Goal: Information Seeking & Learning: Learn about a topic

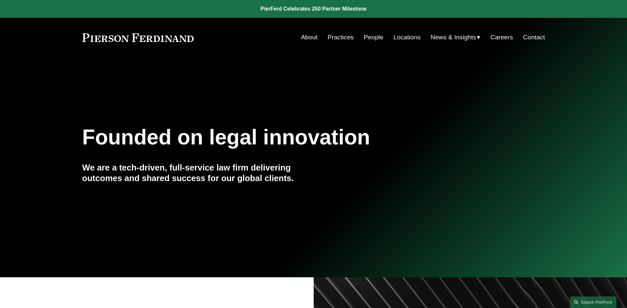
click at [379, 36] on link "People" at bounding box center [373, 37] width 20 height 13
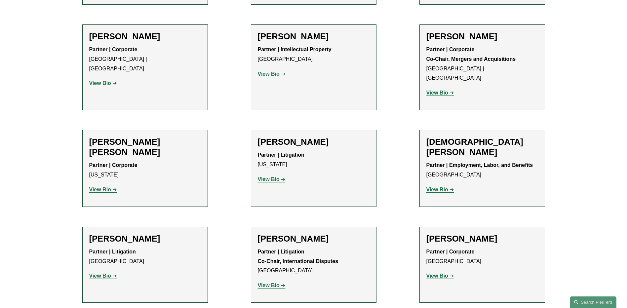
scroll to position [1817, 0]
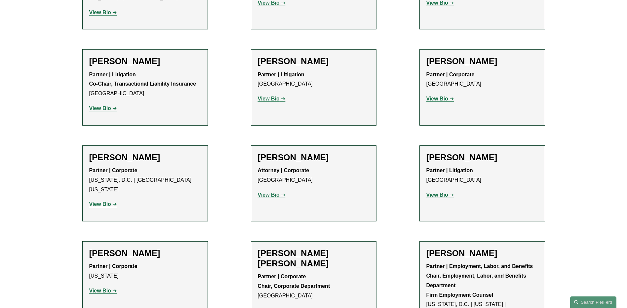
scroll to position [2444, 0]
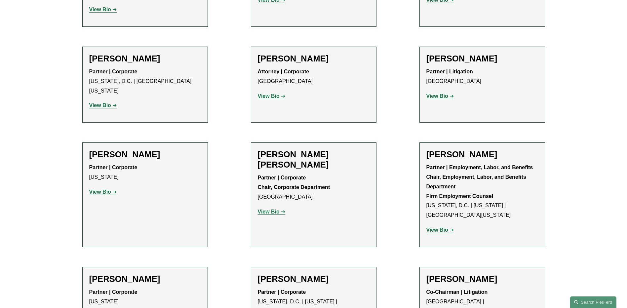
click at [288, 274] on div "[PERSON_NAME] Partner | Corporate [US_STATE], D.C. | [US_STATE] | [GEOGRAPHIC_D…" at bounding box center [314, 305] width 112 height 62
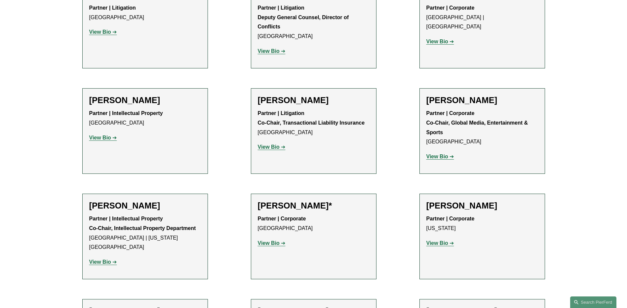
scroll to position [8124, 0]
